Goal: Obtain resource: Download file/media

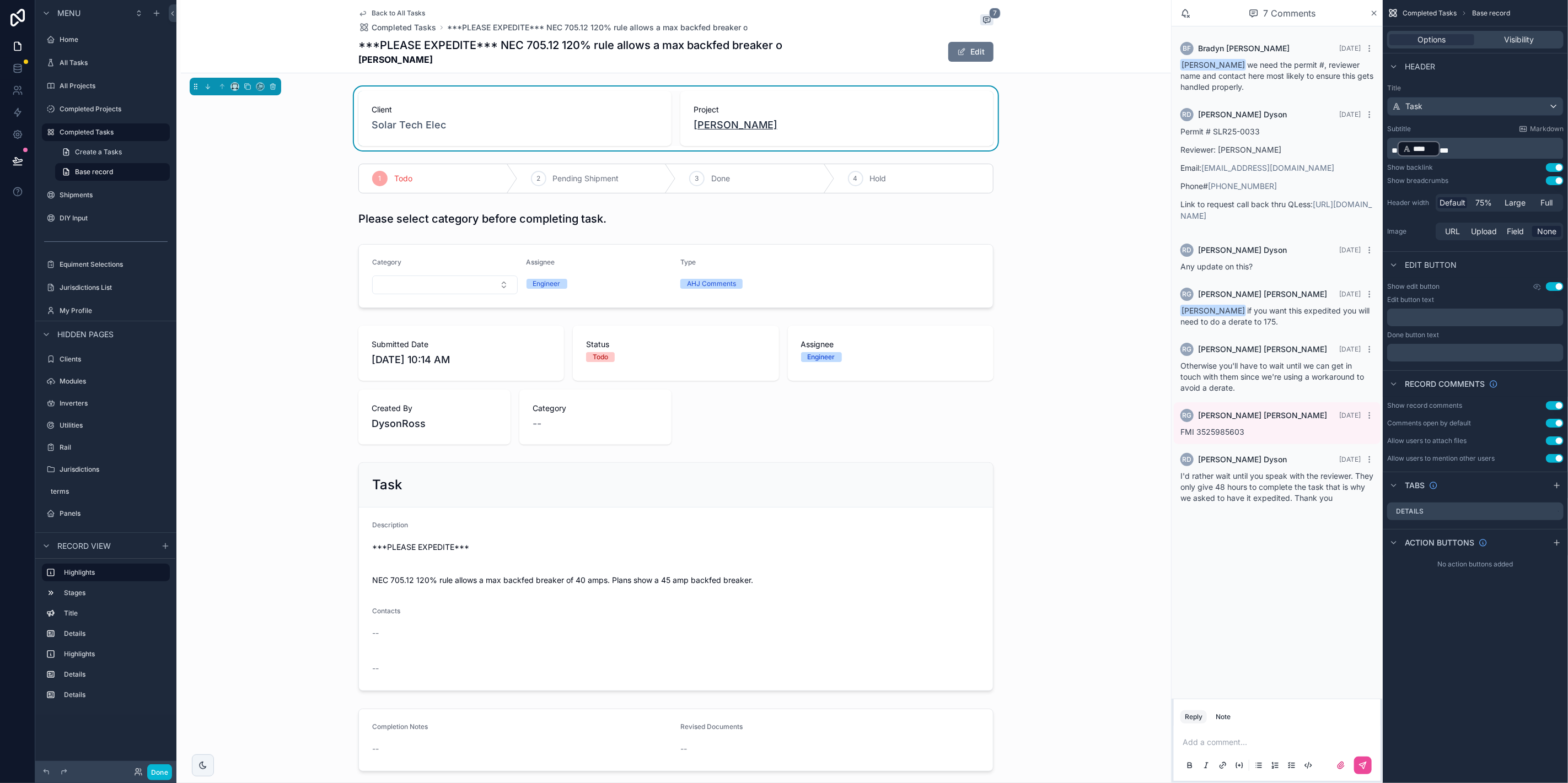
click at [716, 127] on span "[PERSON_NAME]" at bounding box center [735, 125] width 84 height 15
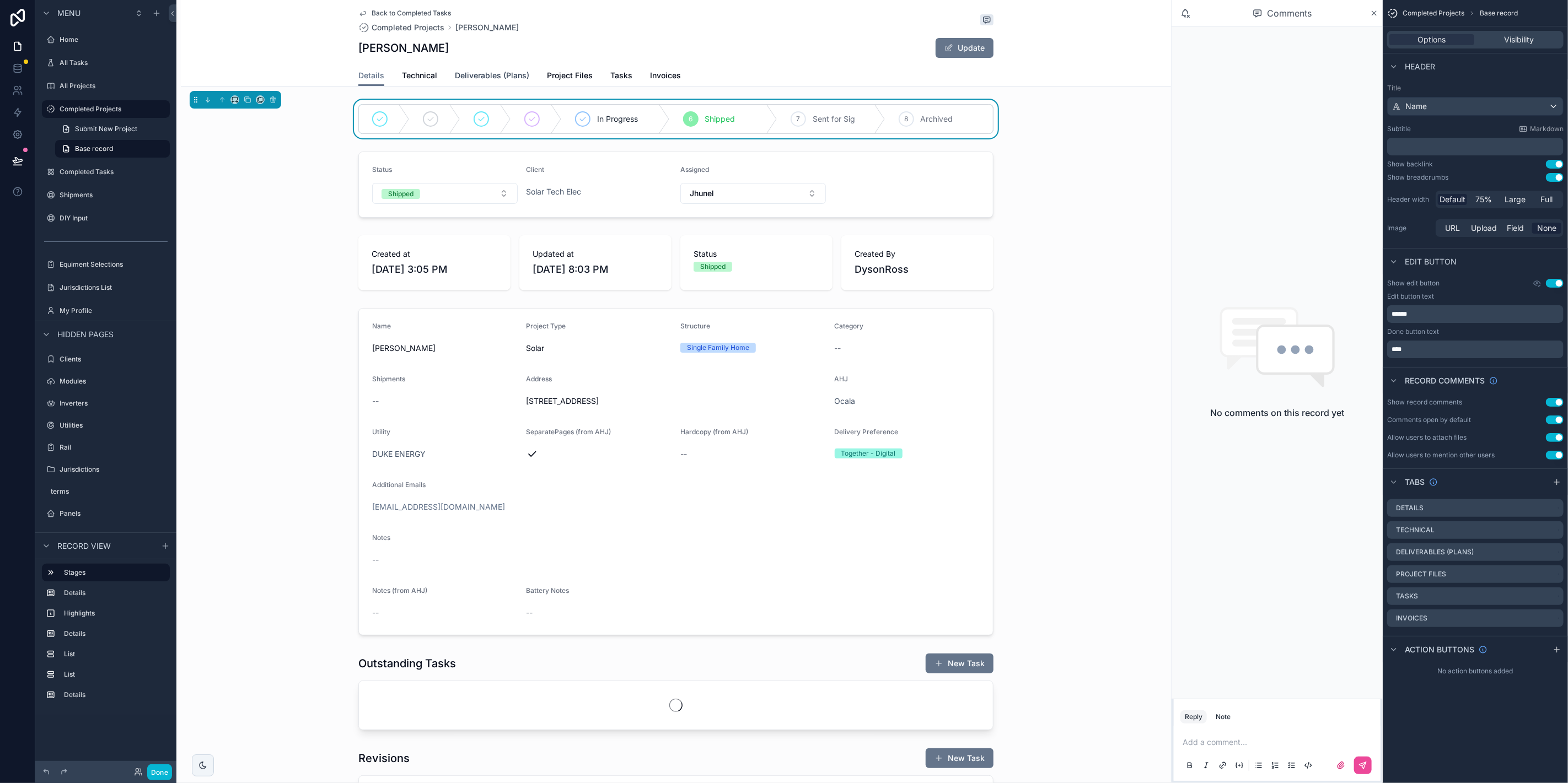
click at [501, 77] on span "Deliverables (Plans)" at bounding box center [491, 75] width 74 height 11
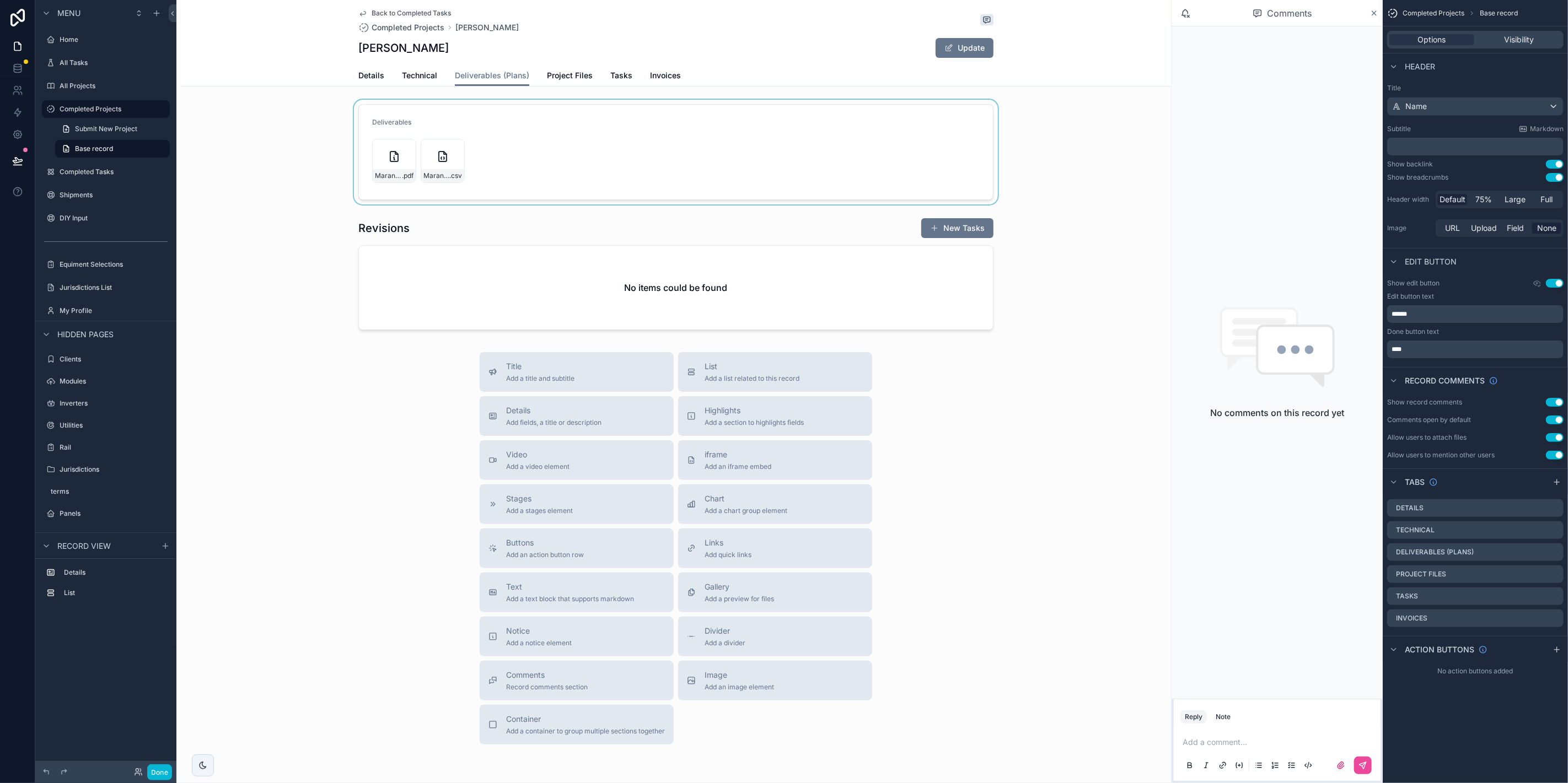
click at [395, 158] on div "scrollable content" at bounding box center [676, 152] width 990 height 105
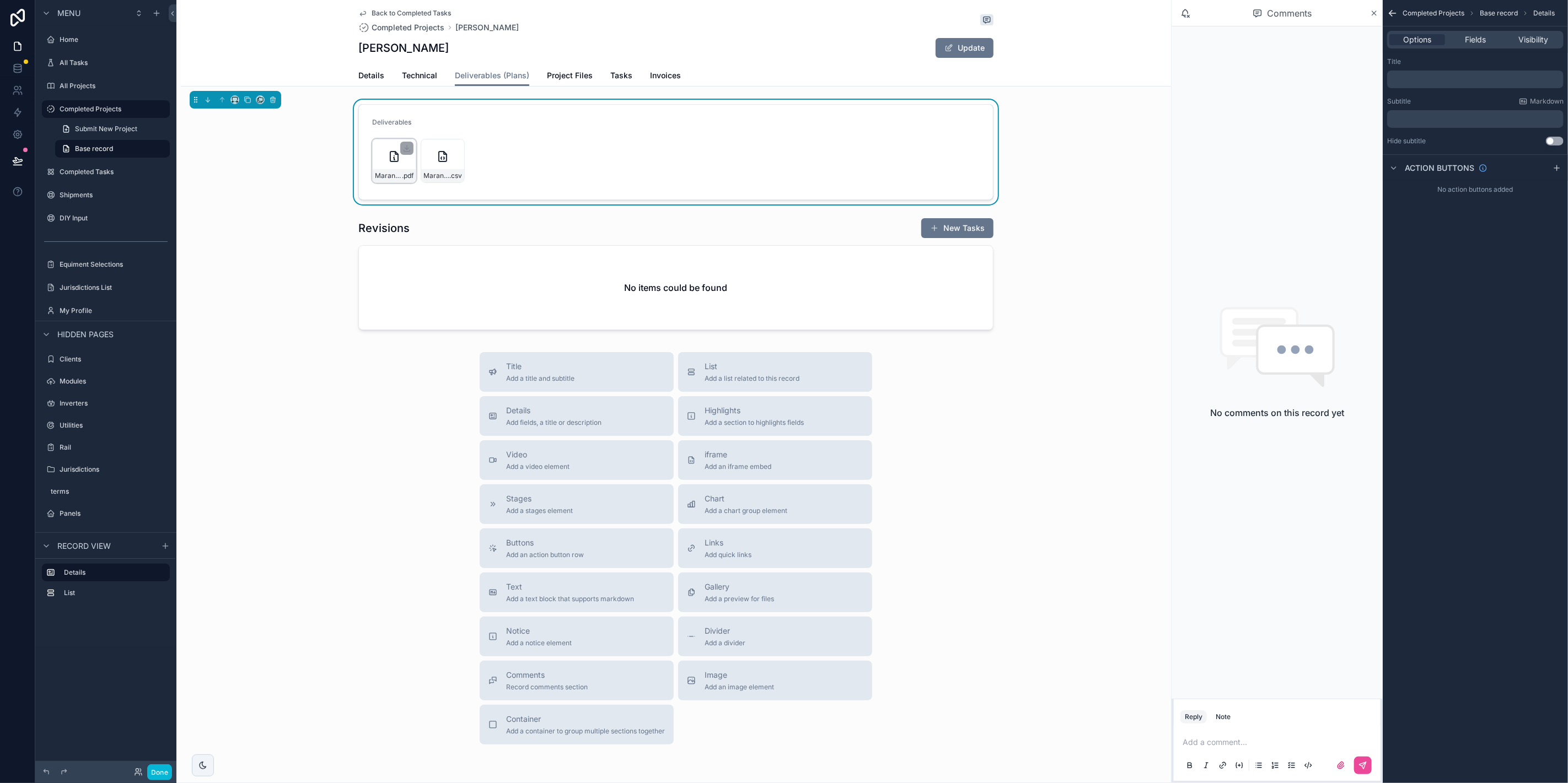
click at [392, 161] on icon "scrollable content" at bounding box center [394, 157] width 8 height 10
